Goal: Task Accomplishment & Management: Complete application form

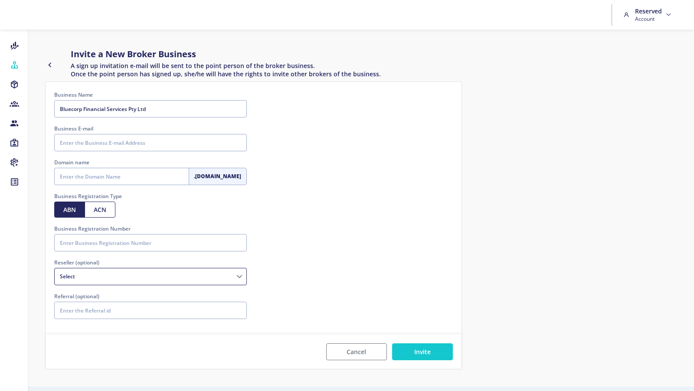
type input "Bluecorp Financial Services Pty Ltd"
click at [90, 142] on input "Business E-mail" at bounding box center [150, 142] width 193 height 17
paste input "[EMAIL_ADDRESS][DOMAIN_NAME]"
type input "[EMAIL_ADDRESS][DOMAIN_NAME]"
click at [85, 245] on input "Business Registration Number" at bounding box center [150, 242] width 193 height 17
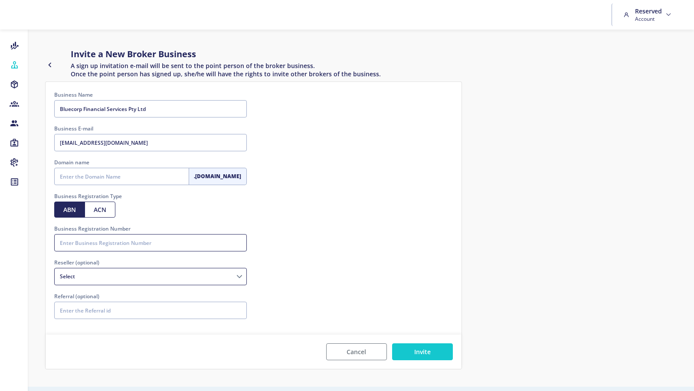
paste input "59168883001"
type input "59168883001"
click at [78, 176] on input "Domain name" at bounding box center [121, 176] width 135 height 17
type input "p"
type input "bluecorpfinancialservices"
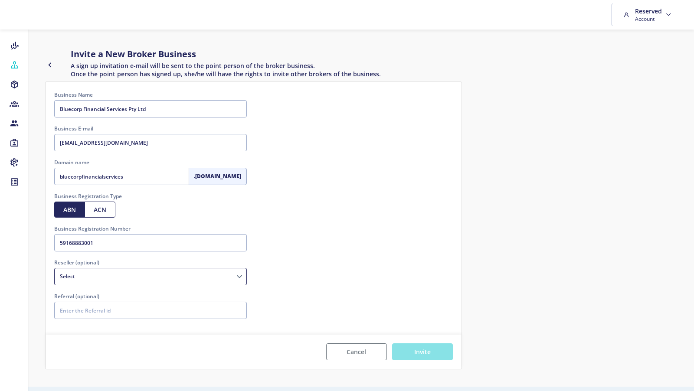
click at [421, 352] on button "Invite" at bounding box center [422, 351] width 61 height 17
